Goal: Task Accomplishment & Management: Use online tool/utility

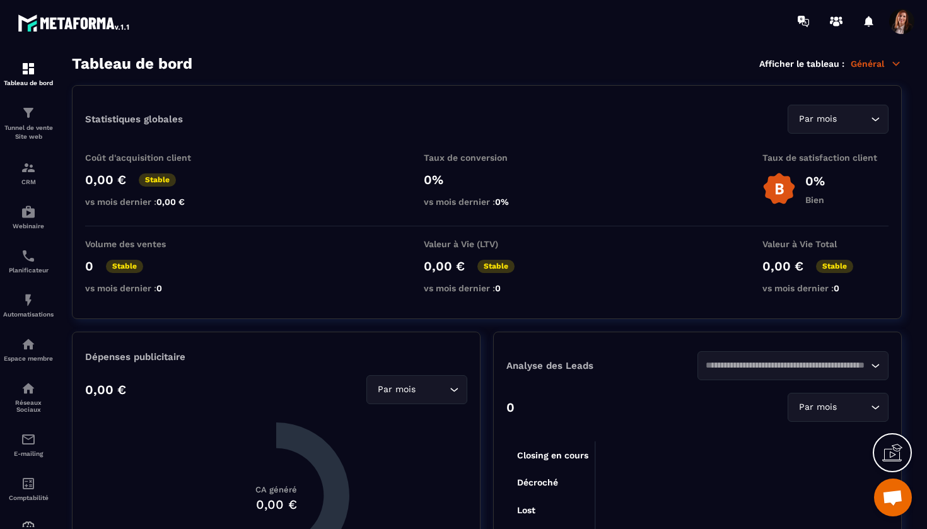
scroll to position [5697, 0]
click at [27, 174] on img at bounding box center [28, 167] width 15 height 15
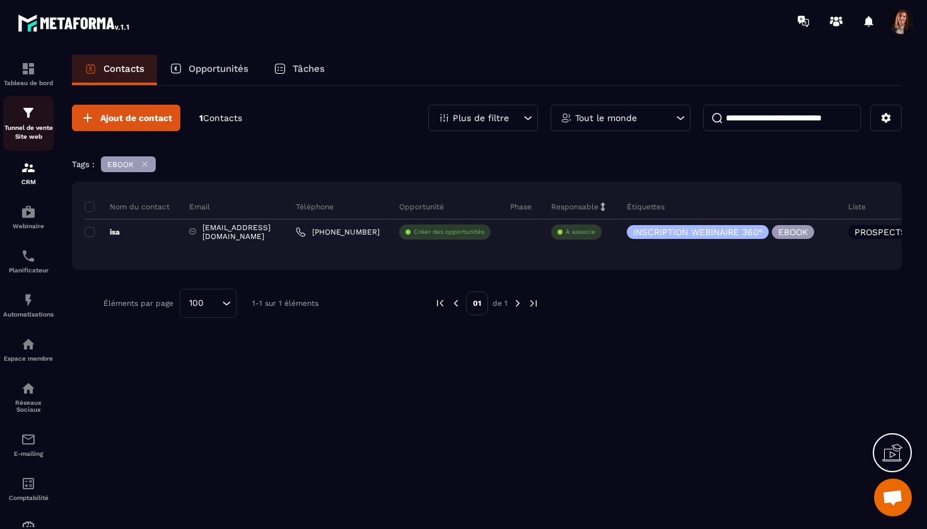
click at [31, 118] on img at bounding box center [28, 112] width 15 height 15
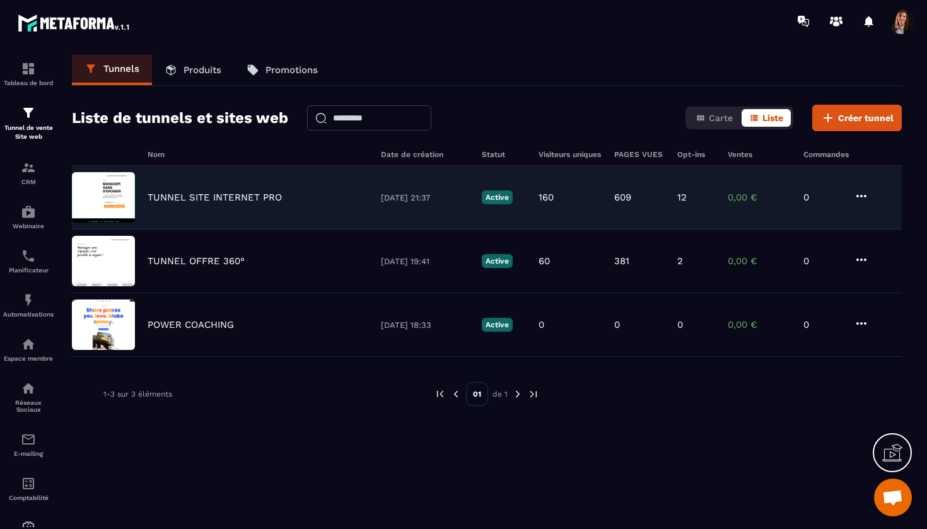
click at [219, 196] on p "TUNNEL SITE INTERNET PRO" at bounding box center [215, 197] width 134 height 11
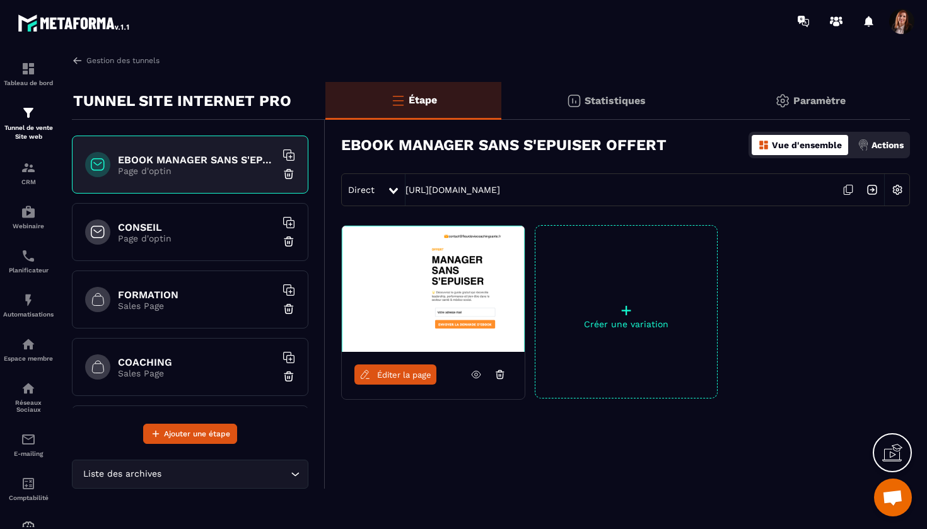
click at [407, 377] on span "Éditer la page" at bounding box center [404, 374] width 54 height 9
